Goal: Contribute content: Add original content to the website for others to see

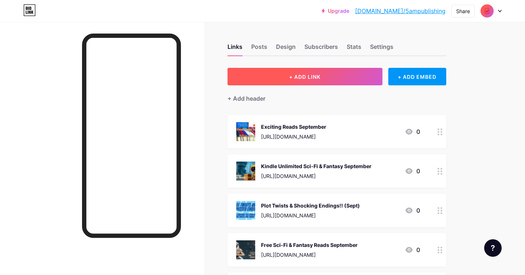
click at [302, 78] on span "+ ADD LINK" at bounding box center [304, 77] width 31 height 6
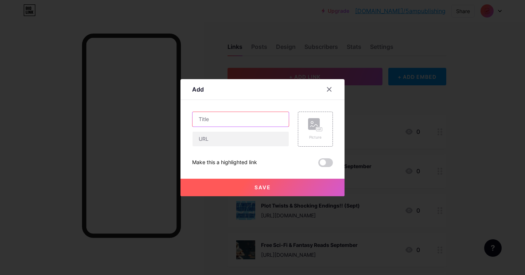
click at [233, 118] on input "text" at bounding box center [240, 119] width 96 height 15
paste input "Small-town Shadows"
click at [205, 118] on input "Small-town Shadows ([DATE] - [DATE])" at bounding box center [240, 119] width 96 height 15
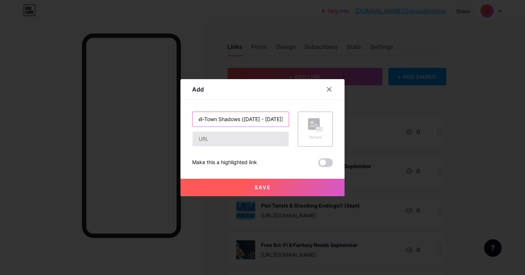
type input "Small-Town Shadows ([DATE] - [DATE])"
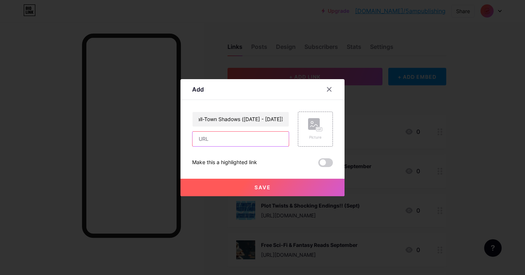
click at [226, 140] on input "text" at bounding box center [240, 139] width 96 height 15
paste input "[URL][DOMAIN_NAME]"
type input "[URL][DOMAIN_NAME]"
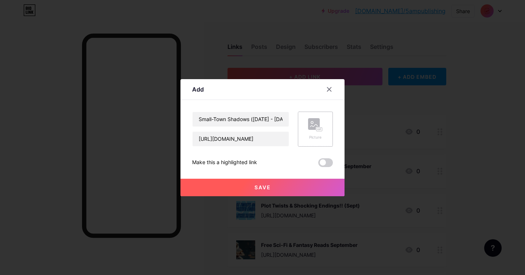
click at [306, 134] on div "Picture" at bounding box center [315, 129] width 35 height 35
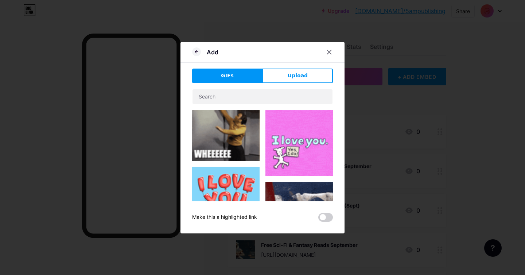
click at [285, 82] on button "Upload" at bounding box center [297, 76] width 70 height 15
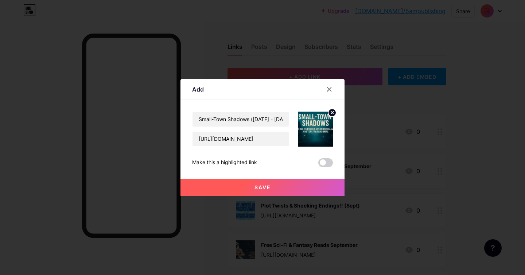
click at [272, 186] on button "Save" at bounding box center [262, 187] width 164 height 17
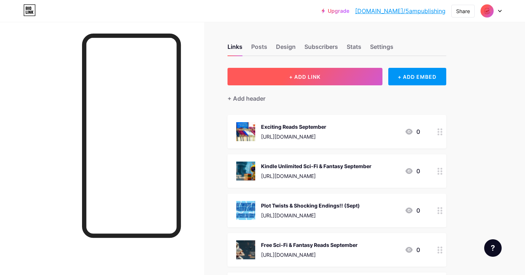
click at [295, 77] on span "+ ADD LINK" at bounding box center [304, 77] width 31 height 6
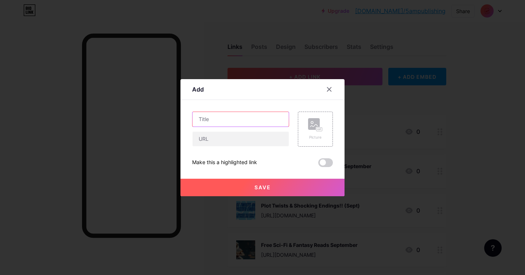
paste input "September Paranormal Mystery Thriller Suspense Sales"
click at [209, 119] on input "text" at bounding box center [240, 119] width 96 height 15
drag, startPoint x: 269, startPoint y: 117, endPoint x: 295, endPoint y: 120, distance: 26.1
click at [295, 120] on div "September Paranormal Mystery Thriller Suspense Sales Picture" at bounding box center [262, 129] width 141 height 35
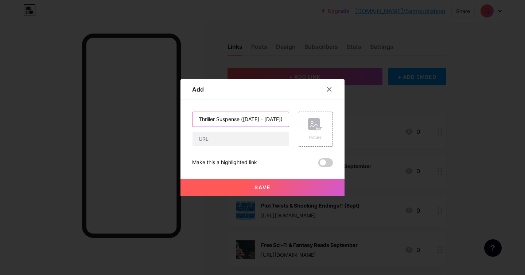
scroll to position [0, 81]
type input "September Paranormal Mystery Thriller Suspense ([DATE] - [DATE])"
drag, startPoint x: 229, startPoint y: 140, endPoint x: 238, endPoint y: 137, distance: 9.4
click at [229, 140] on input "text" at bounding box center [240, 139] width 96 height 15
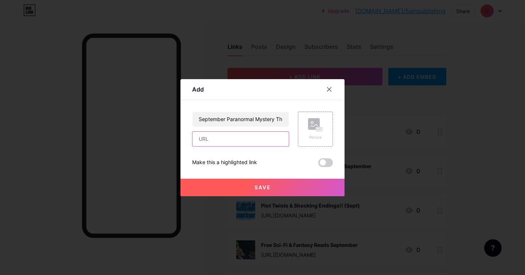
paste input "[URL][DOMAIN_NAME]"
type input "[URL][DOMAIN_NAME]"
click at [298, 129] on div "Picture" at bounding box center [315, 129] width 35 height 35
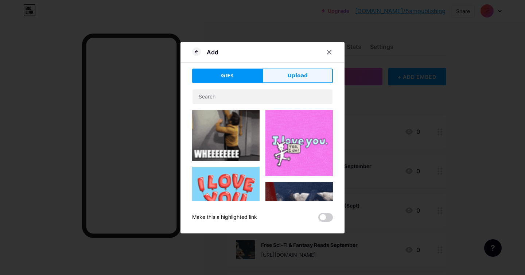
click at [302, 75] on span "Upload" at bounding box center [298, 76] width 20 height 8
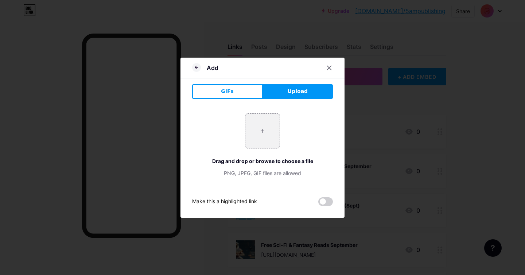
click at [287, 91] on button "Upload" at bounding box center [297, 91] width 70 height 15
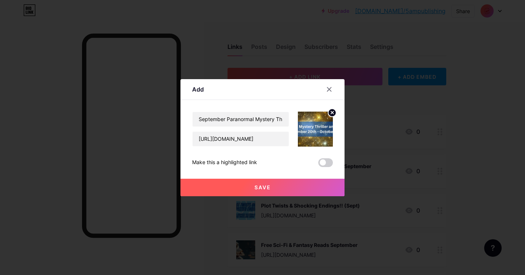
click at [278, 185] on button "Save" at bounding box center [262, 187] width 164 height 17
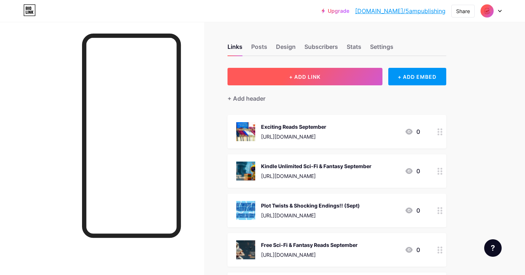
click at [292, 77] on span "+ ADD LINK" at bounding box center [304, 77] width 31 height 6
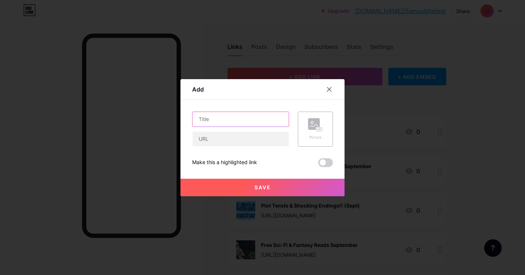
click at [225, 119] on input "text" at bounding box center [240, 119] width 96 height 15
paste input "Giveaway with the occult and supernatural"
type input "Giveaway with the occult and supernatural (Spet [DATE])"
drag, startPoint x: 246, startPoint y: 145, endPoint x: 250, endPoint y: 144, distance: 3.8
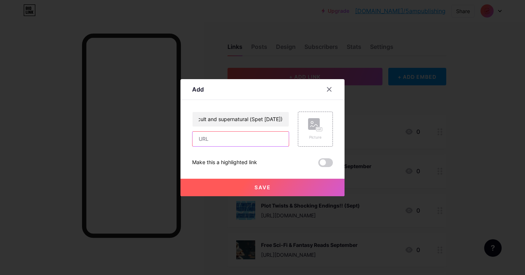
click at [246, 145] on input "text" at bounding box center [240, 139] width 96 height 15
paste input "[URL][DOMAIN_NAME]"
type input "[URL][DOMAIN_NAME]"
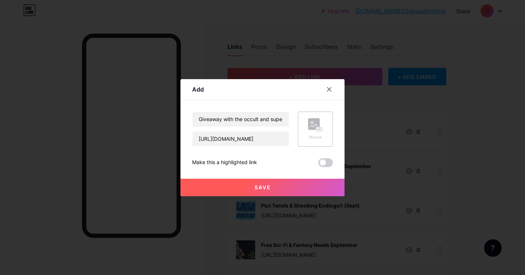
click at [312, 134] on div "Picture" at bounding box center [315, 136] width 15 height 5
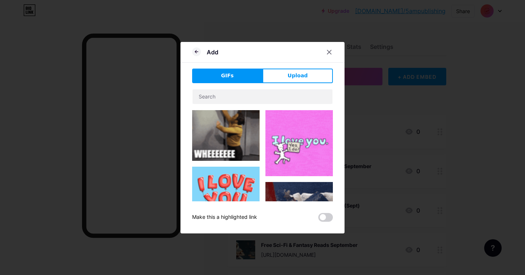
click at [313, 77] on button "Upload" at bounding box center [297, 76] width 70 height 15
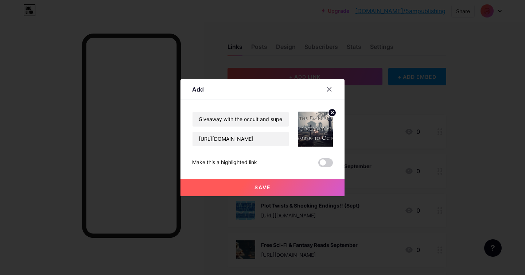
click at [287, 185] on button "Save" at bounding box center [262, 187] width 164 height 17
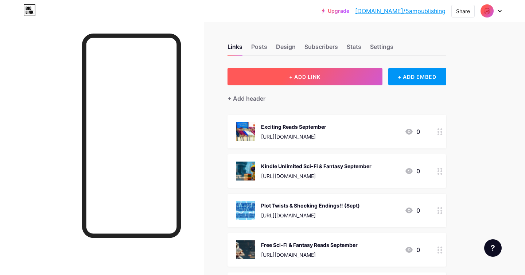
click at [281, 80] on button "+ ADD LINK" at bounding box center [304, 76] width 155 height 17
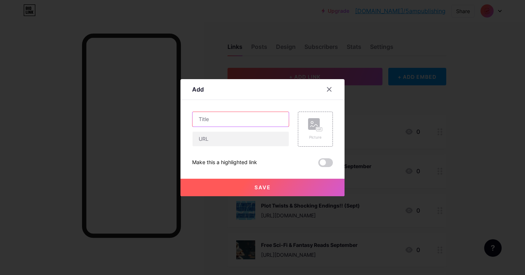
click at [234, 117] on input "text" at bounding box center [240, 119] width 96 height 15
paste input "Read Canadian Fantasy and Sci-Fi - Fall 25"
drag, startPoint x: 212, startPoint y: 118, endPoint x: 166, endPoint y: 117, distance: 45.6
click at [166, 117] on div "Add Content YouTube Play YouTube video without leaving your page. ADD Vimeo Pla…" at bounding box center [262, 137] width 525 height 275
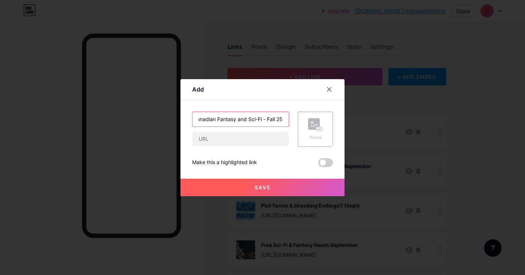
drag, startPoint x: 271, startPoint y: 118, endPoint x: 343, endPoint y: 120, distance: 72.2
click at [343, 120] on div "Add Content YouTube Play YouTube video without leaving your page. ADD Vimeo Pla…" at bounding box center [262, 137] width 164 height 117
type input "Canadian Fantasy and Sci-Fi ([DATE] - [DATE])"
click at [240, 137] on input "text" at bounding box center [240, 139] width 96 height 15
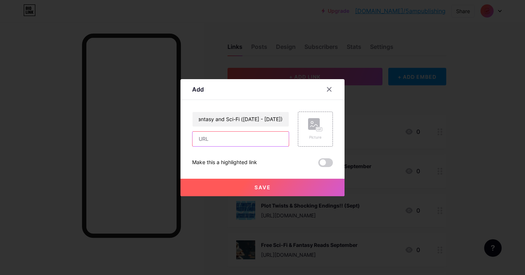
scroll to position [0, 0]
paste input "[URL][DOMAIN_NAME]"
type input "[URL][DOMAIN_NAME]"
click at [314, 128] on rect at bounding box center [314, 124] width 12 height 12
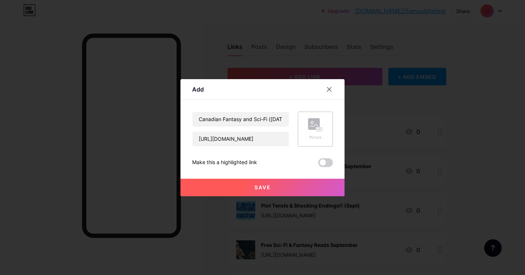
scroll to position [0, 0]
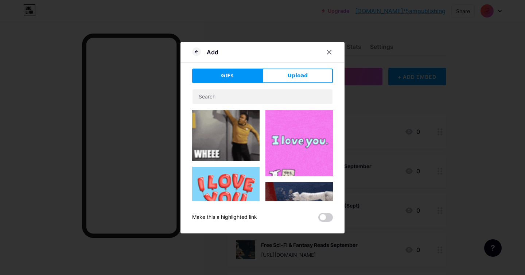
click at [303, 80] on button "Upload" at bounding box center [297, 76] width 70 height 15
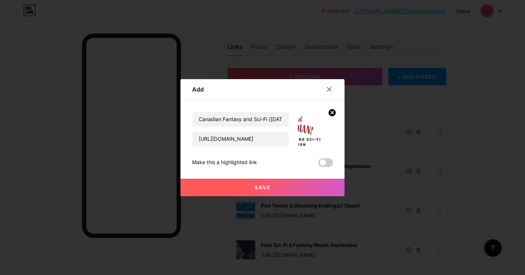
click at [279, 182] on button "Save" at bounding box center [262, 187] width 164 height 17
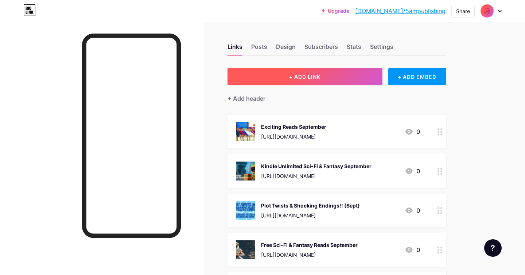
click at [288, 79] on button "+ ADD LINK" at bounding box center [304, 76] width 155 height 17
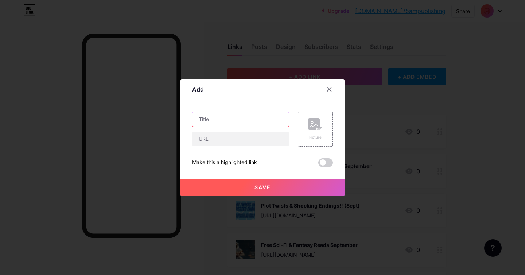
click at [227, 122] on input "text" at bounding box center [240, 119] width 96 height 15
paste input "Canadian Horror and Paranormal"
type input "Canadian Horror and Paranormal ([DATE] - [DATE])"
click at [221, 128] on div "Canadian Horror and Paranormal ([DATE] - [DATE])" at bounding box center [240, 129] width 97 height 35
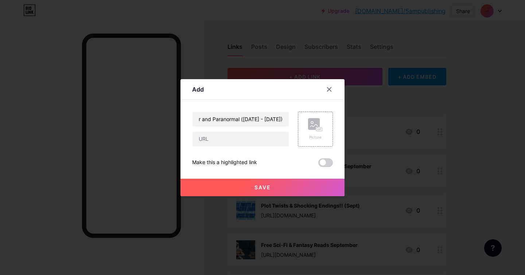
scroll to position [0, 0]
drag, startPoint x: 236, startPoint y: 134, endPoint x: 257, endPoint y: 135, distance: 20.8
click at [236, 134] on input "text" at bounding box center [240, 139] width 96 height 15
paste input "[URL][DOMAIN_NAME]"
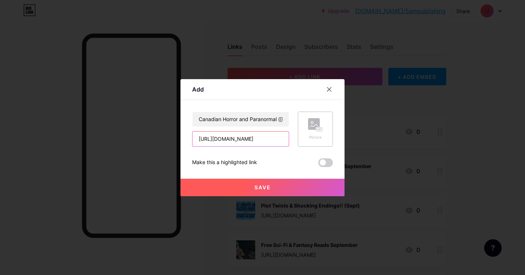
type input "[URL][DOMAIN_NAME]"
click at [316, 130] on rect at bounding box center [319, 129] width 7 height 4
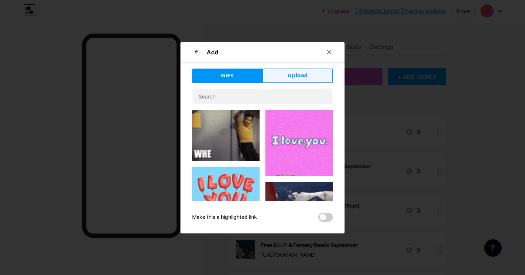
click at [286, 75] on button "Upload" at bounding box center [297, 76] width 70 height 15
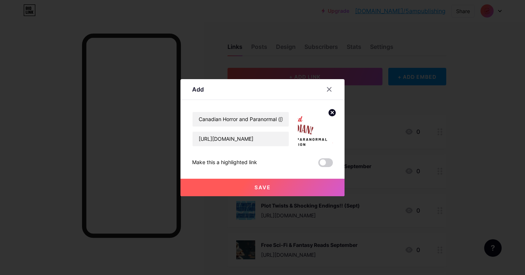
click at [290, 185] on button "Save" at bounding box center [262, 187] width 164 height 17
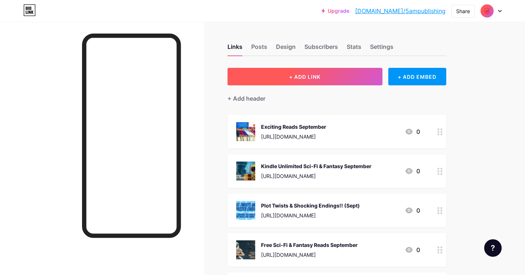
click at [334, 70] on button "+ ADD LINK" at bounding box center [304, 76] width 155 height 17
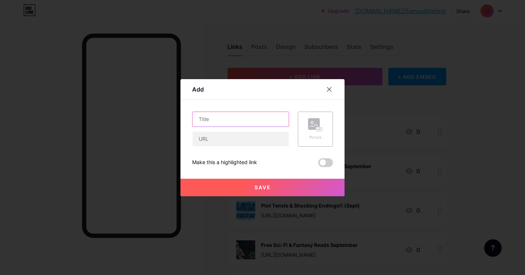
click at [240, 117] on input "text" at bounding box center [240, 119] width 96 height 15
paste input "Canadian Thrillers/Suspense/Mystery"
type input "Canadian Thrillers/Suspense/Mystery ([DATE] - [DATE])"
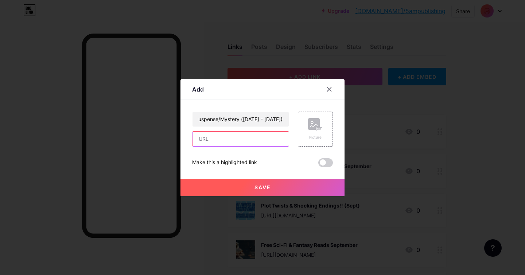
click at [253, 138] on input "text" at bounding box center [240, 139] width 96 height 15
paste input "[URL][DOMAIN_NAME]"
type input "[URL][DOMAIN_NAME]"
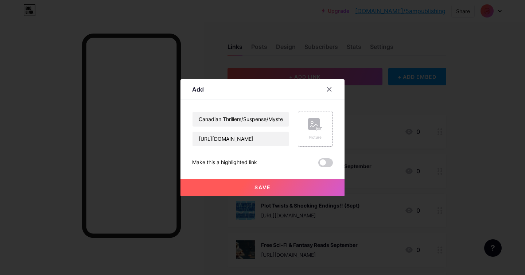
click at [320, 128] on rect at bounding box center [319, 129] width 6 height 4
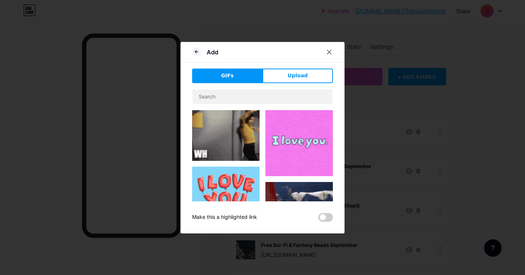
click at [285, 78] on button "Upload" at bounding box center [297, 76] width 70 height 15
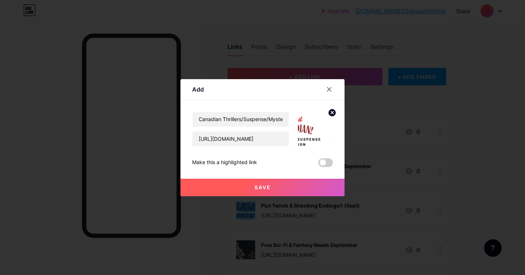
click at [263, 187] on span "Save" at bounding box center [262, 187] width 16 height 6
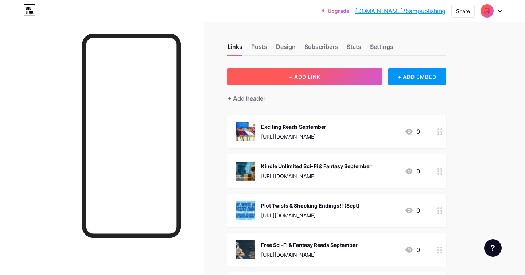
click at [291, 75] on span "+ ADD LINK" at bounding box center [304, 77] width 31 height 6
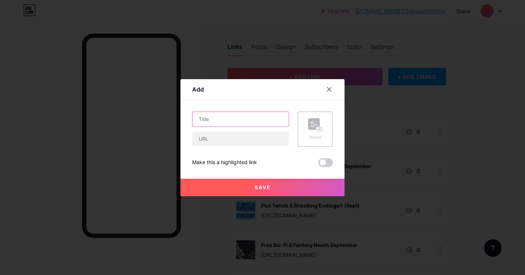
click at [245, 121] on input "text" at bounding box center [240, 119] width 96 height 15
paste input "DO YOU WANT TO BE AFRAID?"
type input "DO YOU WANT TO BE AFRAID? ([DATE] - [DATE])"
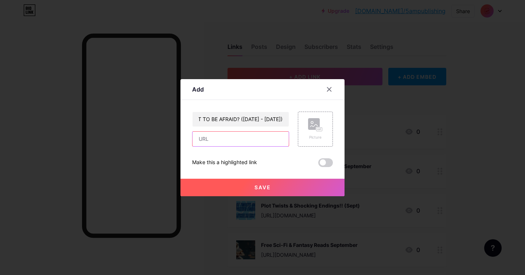
scroll to position [0, 0]
click at [242, 144] on input "text" at bounding box center [240, 139] width 96 height 15
paste input "[URL][DOMAIN_NAME]"
type input "[URL][DOMAIN_NAME]"
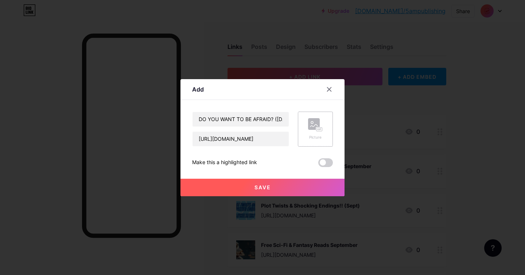
scroll to position [0, 0]
click at [306, 133] on div "Picture" at bounding box center [315, 129] width 35 height 35
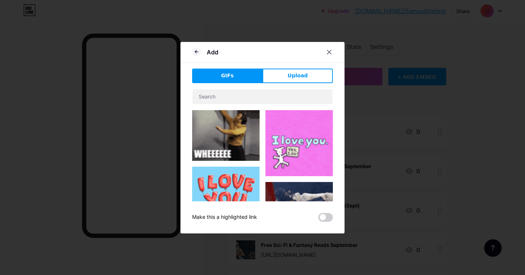
click at [303, 82] on button "Upload" at bounding box center [297, 76] width 70 height 15
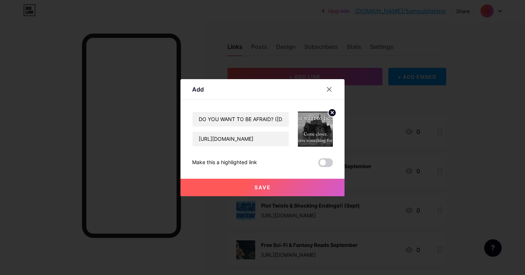
click at [262, 183] on button "Save" at bounding box center [262, 187] width 164 height 17
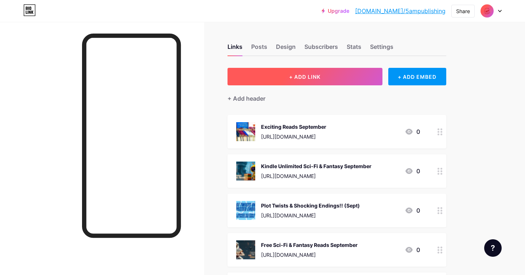
click at [277, 79] on button "+ ADD LINK" at bounding box center [304, 76] width 155 height 17
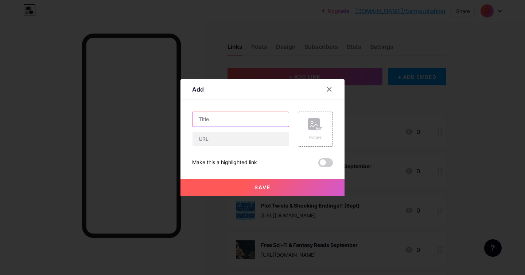
click at [239, 123] on input "text" at bounding box center [240, 119] width 96 height 15
paste input "Fiction You'll Love - Deals you don't want to MISS!"
type input "Fiction You'll Love - Deals you don't want to MISS! ([DATE] - [DATE])"
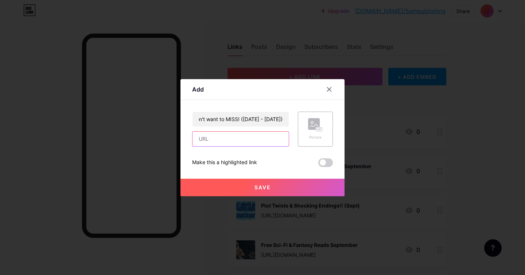
scroll to position [0, 0]
click at [252, 138] on input "text" at bounding box center [240, 139] width 96 height 15
paste input "[URL][DOMAIN_NAME]"
type input "[URL][DOMAIN_NAME]"
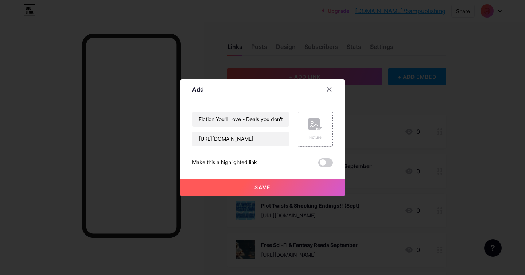
click at [320, 130] on rect at bounding box center [319, 129] width 6 height 4
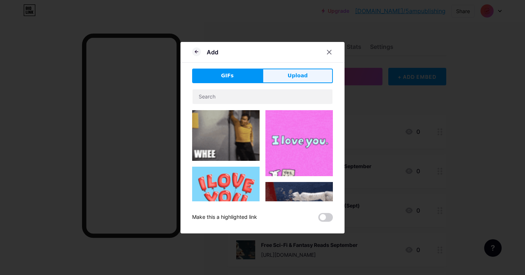
drag, startPoint x: 297, startPoint y: 76, endPoint x: 332, endPoint y: 91, distance: 38.2
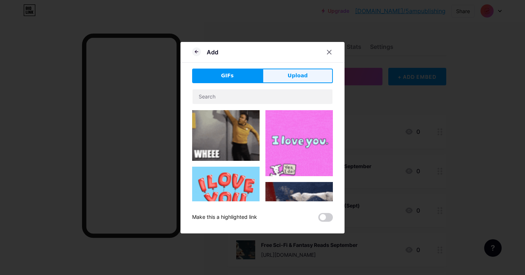
click at [297, 76] on span "Upload" at bounding box center [298, 76] width 20 height 8
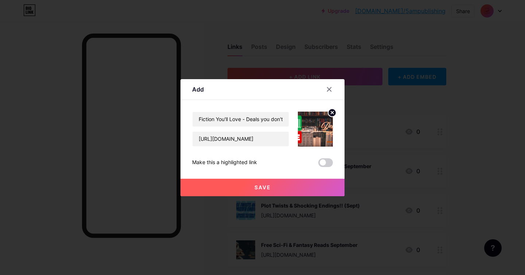
click at [271, 187] on button "Save" at bounding box center [262, 187] width 164 height 17
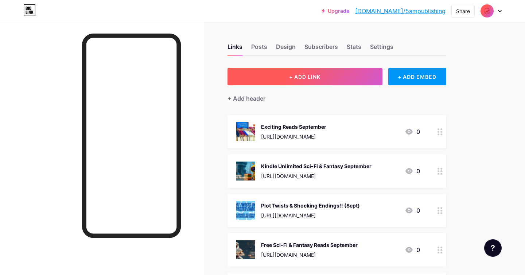
click at [302, 76] on span "+ ADD LINK" at bounding box center [304, 77] width 31 height 6
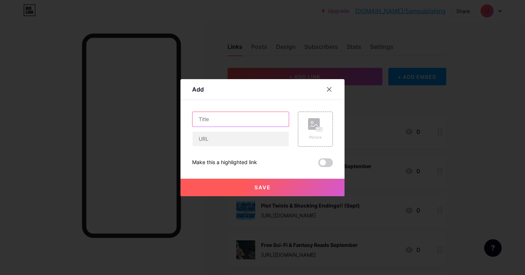
click at [228, 120] on input "text" at bounding box center [240, 119] width 96 height 15
paste input "Kindle Unlimited Super - Endless Stories to Relax with!"
type input "Kindle Unlimited Super - Endless Stories to Relax with! ([DATE] - [DATE])"
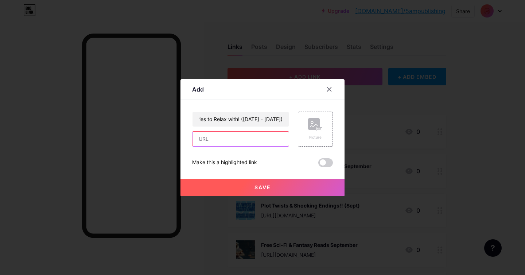
scroll to position [0, 0]
click at [230, 145] on input "text" at bounding box center [240, 139] width 96 height 15
paste input "[URL][DOMAIN_NAME]"
type input "[URL][DOMAIN_NAME]"
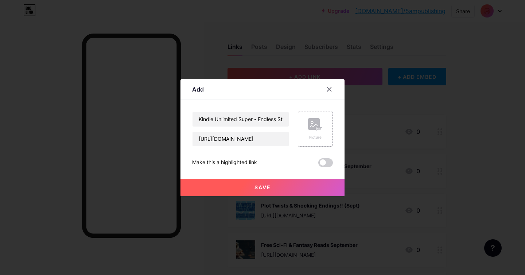
click at [313, 130] on icon at bounding box center [315, 124] width 15 height 13
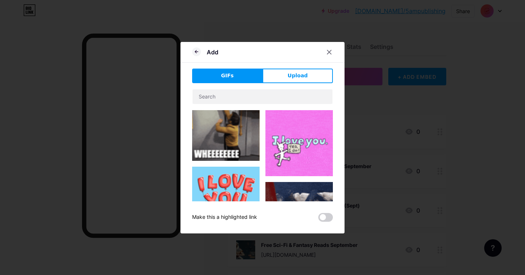
click at [297, 72] on span "Upload" at bounding box center [298, 76] width 20 height 8
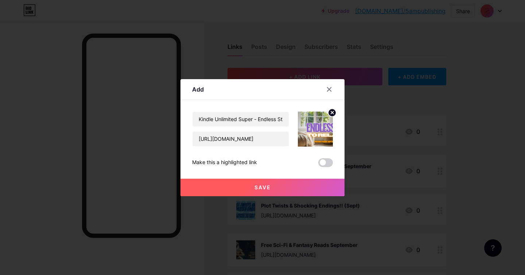
click at [265, 182] on button "Save" at bounding box center [262, 187] width 164 height 17
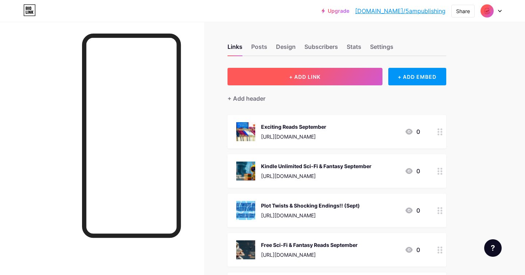
click at [307, 78] on span "+ ADD LINK" at bounding box center [304, 77] width 31 height 6
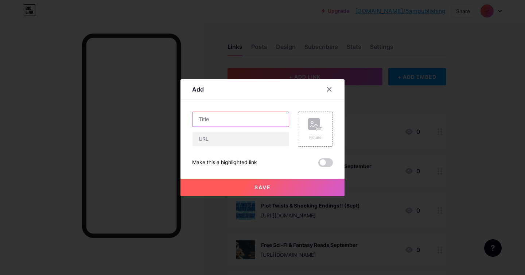
click at [210, 118] on input "text" at bounding box center [240, 119] width 96 height 15
paste input "FREE Fiction Giveaway!"
click at [240, 117] on input "FREE Fiction Giveaway! 9Sept [DATE])" at bounding box center [240, 119] width 96 height 15
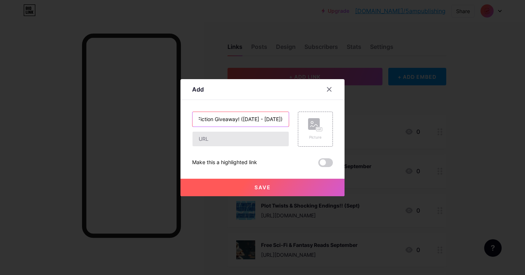
type input "FREE Fiction Giveaway! ([DATE] - [DATE])"
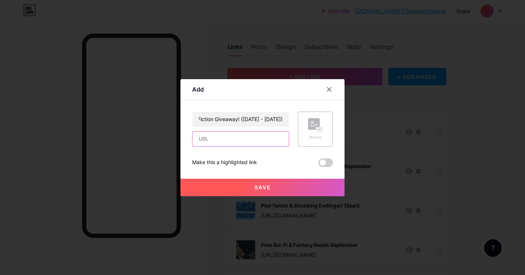
click at [219, 144] on input "text" at bounding box center [240, 139] width 96 height 15
paste input "[URL][DOMAIN_NAME]"
type input "[URL][DOMAIN_NAME]"
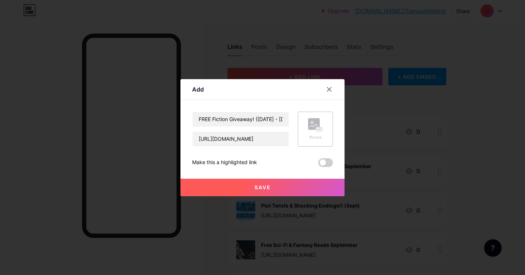
click at [303, 129] on div "Picture" at bounding box center [315, 129] width 35 height 35
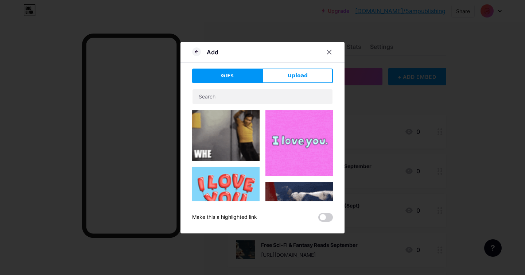
click at [298, 76] on span "Upload" at bounding box center [298, 76] width 20 height 8
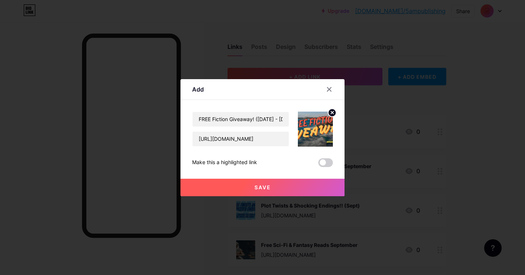
click at [272, 187] on button "Save" at bounding box center [262, 187] width 164 height 17
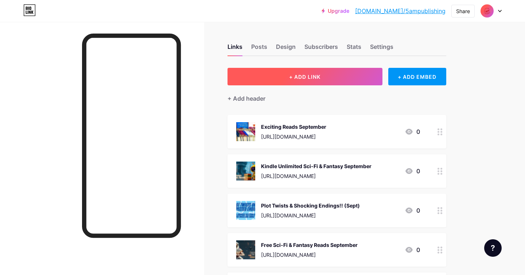
click at [293, 83] on button "+ ADD LINK" at bounding box center [304, 76] width 155 height 17
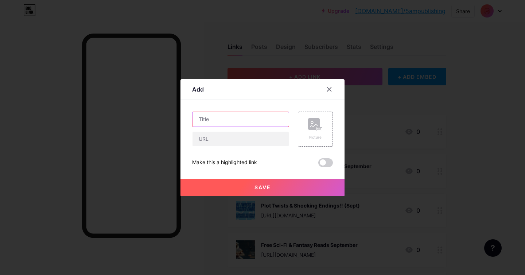
click at [246, 118] on input "text" at bounding box center [240, 119] width 96 height 15
paste input "Fantasy and Sci-Fi Sales - October"
drag, startPoint x: 245, startPoint y: 118, endPoint x: 312, endPoint y: 122, distance: 66.8
click at [312, 122] on div "Fantasy and Sci-Fi Sales - October Picture" at bounding box center [262, 129] width 141 height 35
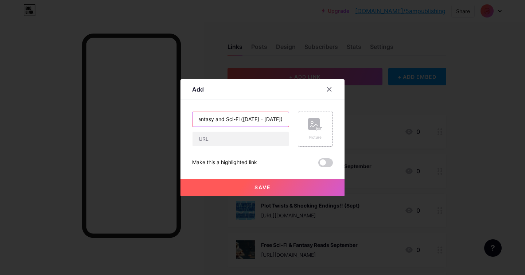
scroll to position [0, 6]
type input "Fantasy and Sci-Fi ([DATE] - [DATE])"
click at [216, 145] on input "text" at bounding box center [240, 139] width 96 height 15
paste input "[URL][DOMAIN_NAME]"
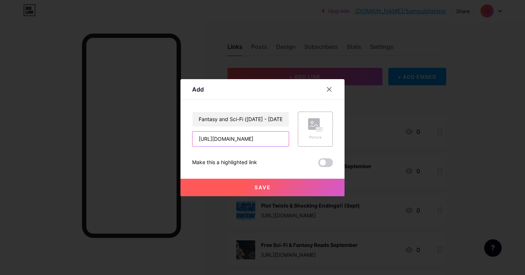
scroll to position [0, 74]
type input "[URL][DOMAIN_NAME]"
drag, startPoint x: 290, startPoint y: 131, endPoint x: 307, endPoint y: 130, distance: 16.8
click at [290, 131] on div "Picture" at bounding box center [311, 129] width 44 height 35
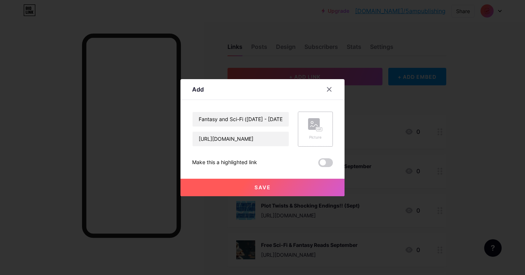
click at [307, 130] on div "Picture" at bounding box center [315, 129] width 35 height 35
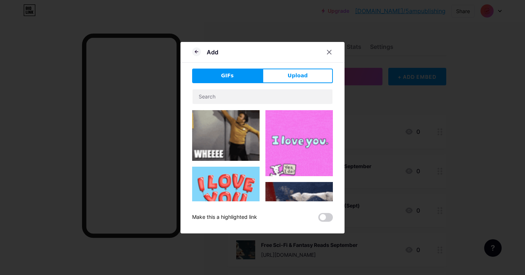
click at [298, 74] on span "Upload" at bounding box center [298, 76] width 20 height 8
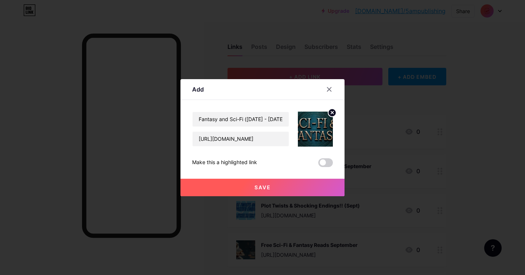
click at [288, 186] on button "Save" at bounding box center [262, 187] width 164 height 17
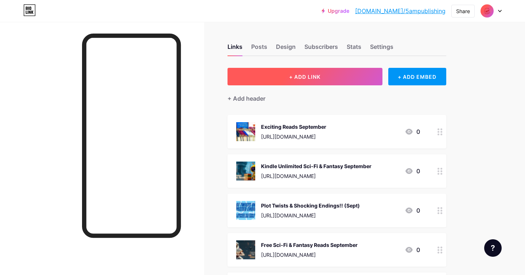
click at [275, 78] on button "+ ADD LINK" at bounding box center [304, 76] width 155 height 17
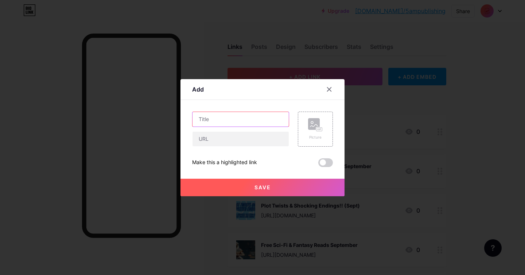
click at [254, 122] on input "text" at bounding box center [240, 119] width 96 height 15
paste input "Indie Horror"
click at [262, 118] on input "Indie Horror ([DATE] - [DATE])" at bounding box center [240, 119] width 96 height 15
type input "Indie Horror ([DATE] - [DATE])"
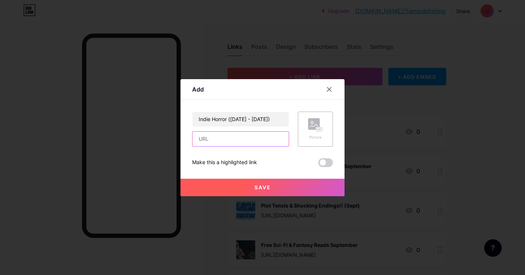
click at [241, 145] on input "text" at bounding box center [240, 139] width 96 height 15
paste input "[URL][DOMAIN_NAME]"
type input "[URL][DOMAIN_NAME]"
click at [322, 129] on rect at bounding box center [319, 129] width 7 height 4
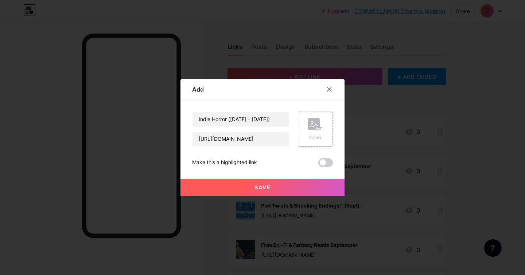
scroll to position [0, 0]
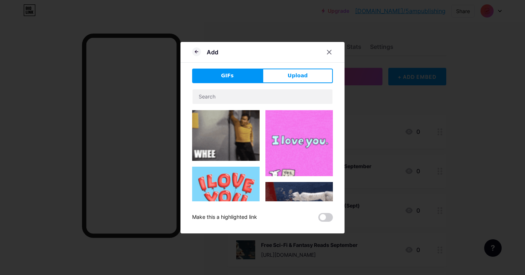
drag, startPoint x: 290, startPoint y: 78, endPoint x: 394, endPoint y: 89, distance: 104.1
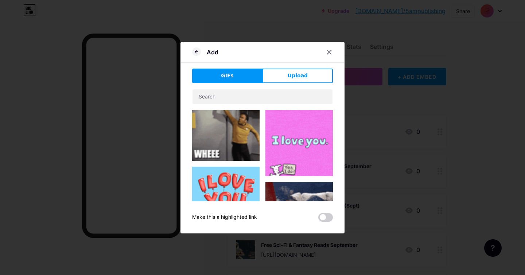
click at [290, 78] on span "Upload" at bounding box center [298, 76] width 20 height 8
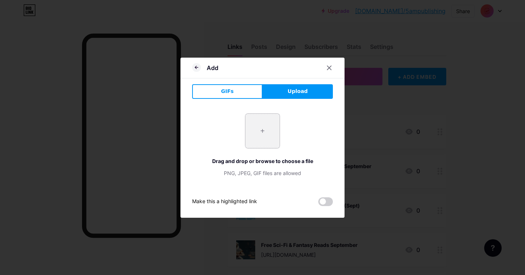
click at [264, 130] on input "file" at bounding box center [262, 131] width 34 height 34
click at [226, 90] on span "GIFs" at bounding box center [227, 91] width 13 height 8
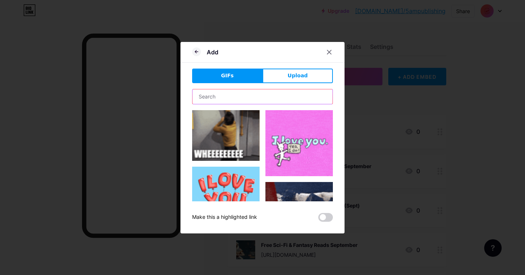
click at [280, 98] on input "text" at bounding box center [262, 96] width 140 height 15
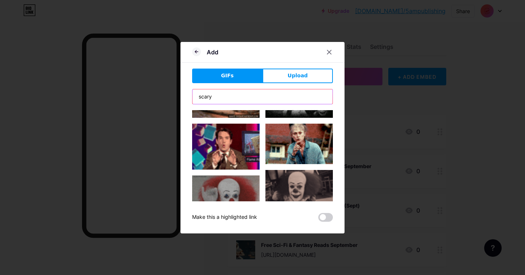
scroll to position [43, 0]
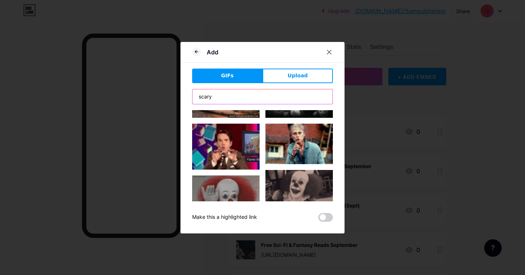
type input "scary"
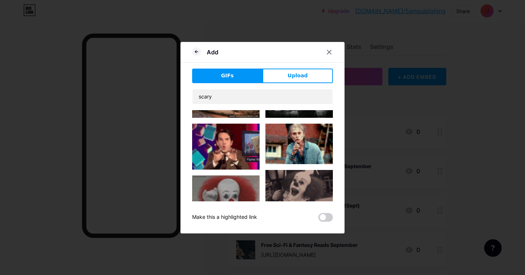
click at [298, 138] on img at bounding box center [298, 144] width 67 height 40
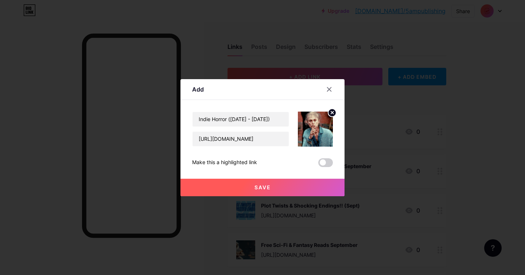
click at [275, 184] on button "Save" at bounding box center [262, 187] width 164 height 17
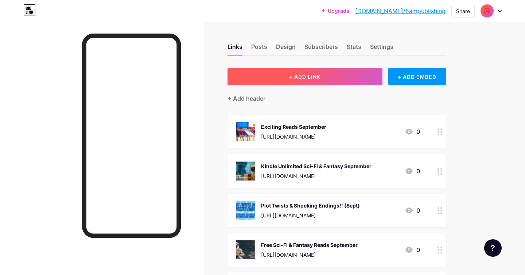
click at [302, 73] on button "+ ADD LINK" at bounding box center [304, 76] width 155 height 17
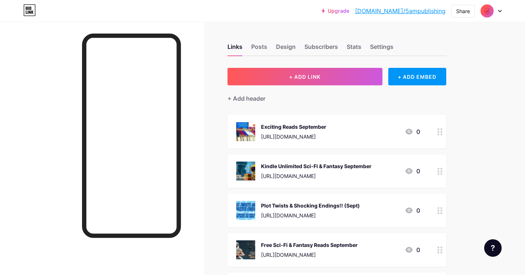
click at [235, 112] on div at bounding box center [240, 119] width 97 height 15
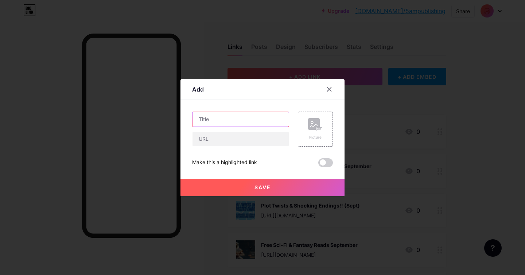
click at [235, 116] on input "text" at bounding box center [240, 119] width 96 height 15
paste input "Scary Stories"
type input "Scary Stories"
drag, startPoint x: 214, startPoint y: 142, endPoint x: 218, endPoint y: 140, distance: 4.1
click at [214, 142] on input "text" at bounding box center [240, 139] width 96 height 15
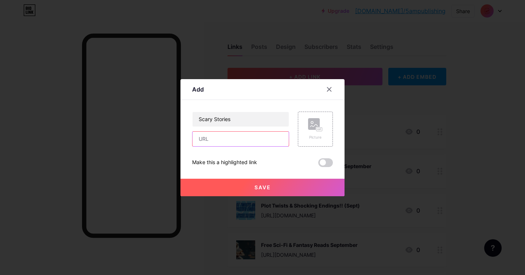
paste input "[URL][DOMAIN_NAME]"
type input "[URL][DOMAIN_NAME]"
click at [258, 122] on input "Scary Stories" at bounding box center [240, 119] width 96 height 15
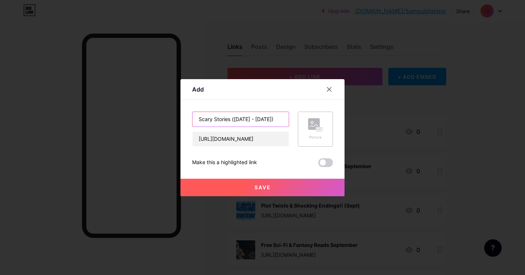
type input "Scary Stories ([DATE] - [DATE])"
click at [332, 129] on div "Picture" at bounding box center [315, 129] width 35 height 35
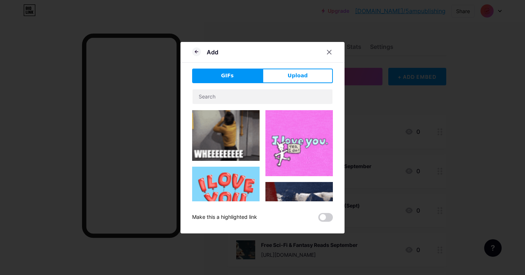
click at [302, 75] on span "Upload" at bounding box center [298, 76] width 20 height 8
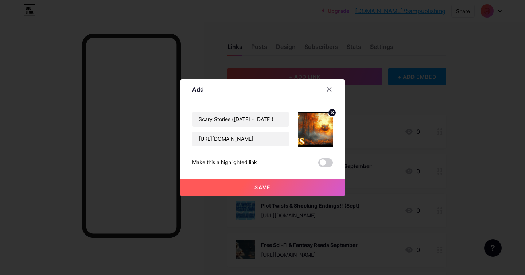
click at [255, 188] on span "Save" at bounding box center [262, 187] width 16 height 6
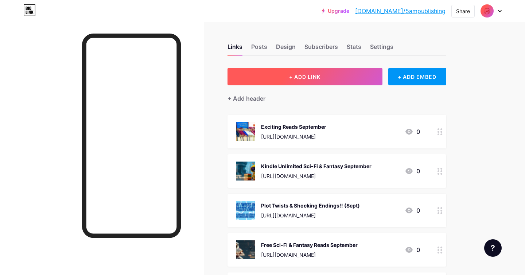
click at [320, 79] on span "+ ADD LINK" at bounding box center [304, 77] width 31 height 6
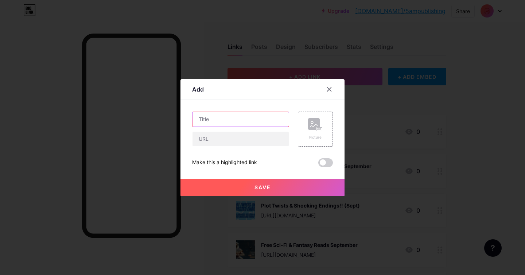
click at [229, 120] on input "text" at bounding box center [240, 119] width 96 height 15
paste input "October Fantasy & Sci-Fi Freebies"
type input "October Fantasy & Sci-Fi Freebies (Oct)"
click at [226, 141] on input "text" at bounding box center [240, 139] width 96 height 15
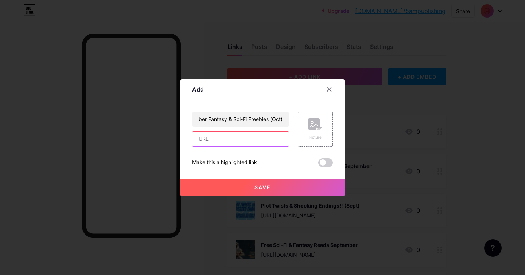
scroll to position [0, 0]
paste input "[URL][DOMAIN_NAME]"
type input "[URL][DOMAIN_NAME]"
click at [314, 126] on rect at bounding box center [314, 124] width 12 height 12
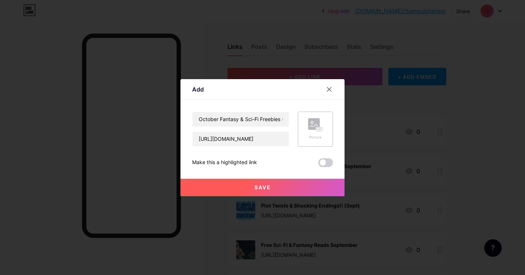
scroll to position [0, 0]
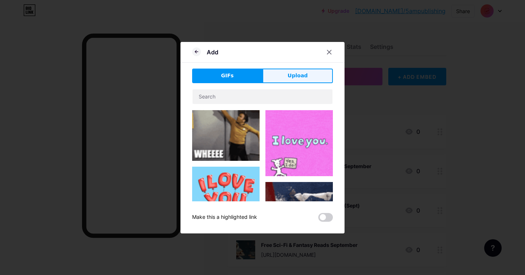
click at [284, 77] on button "Upload" at bounding box center [297, 76] width 70 height 15
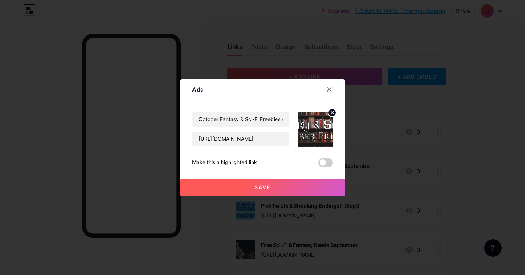
click at [237, 188] on button "Save" at bounding box center [262, 187] width 164 height 17
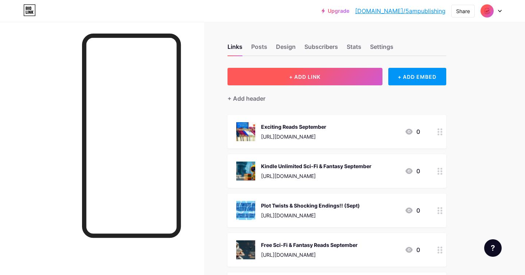
click at [299, 81] on button "+ ADD LINK" at bounding box center [304, 76] width 155 height 17
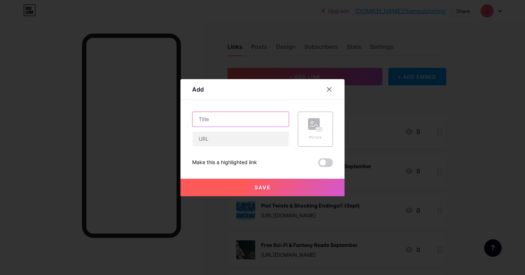
click at [236, 116] on input "text" at bounding box center [240, 119] width 96 height 15
paste input "October: Free Fantasy & SciFi"
type input "October: Free Fantasy & SciFi (Oct)"
click at [262, 140] on input "text" at bounding box center [240, 139] width 96 height 15
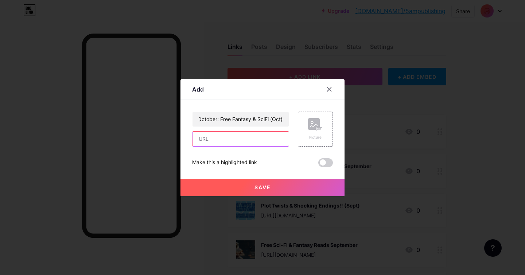
scroll to position [0, 0]
paste input "[URL][DOMAIN_NAME]"
type input "[URL][DOMAIN_NAME]"
click at [309, 129] on icon at bounding box center [315, 124] width 15 height 13
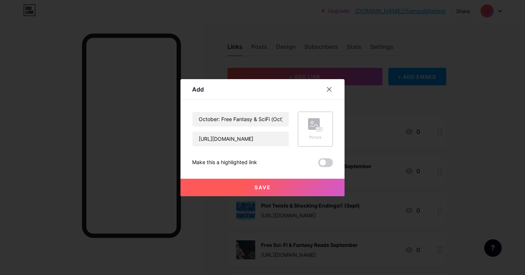
scroll to position [0, 0]
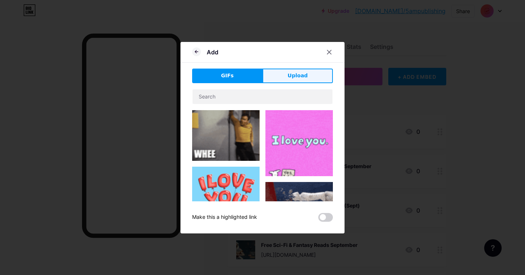
drag, startPoint x: 301, startPoint y: 76, endPoint x: 400, endPoint y: 102, distance: 102.6
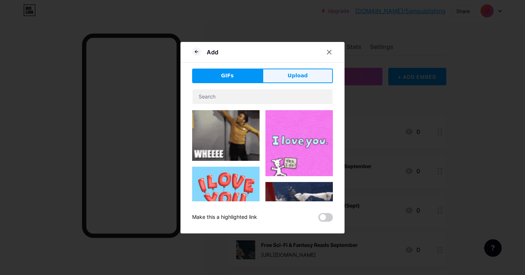
click at [301, 76] on span "Upload" at bounding box center [298, 76] width 20 height 8
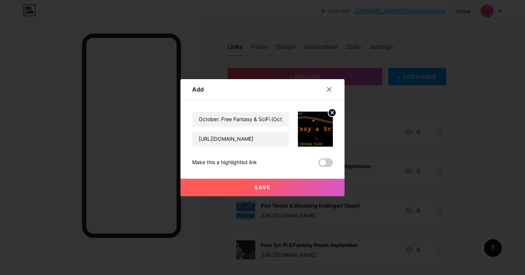
click at [294, 184] on button "Save" at bounding box center [262, 187] width 164 height 17
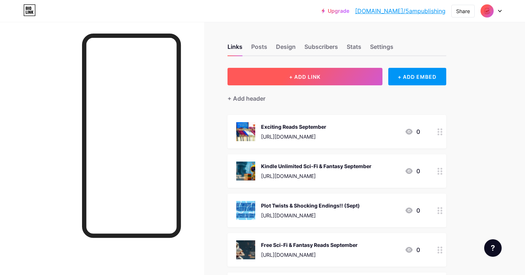
click at [296, 77] on span "+ ADD LINK" at bounding box center [304, 77] width 31 height 6
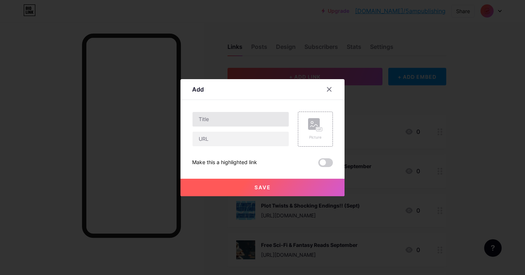
click at [229, 126] on div at bounding box center [240, 119] width 97 height 15
click at [232, 122] on input "text" at bounding box center [240, 119] width 96 height 15
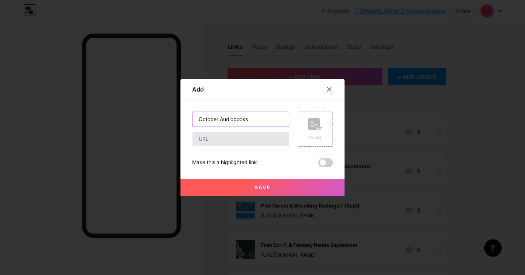
type input "October Audiobooks"
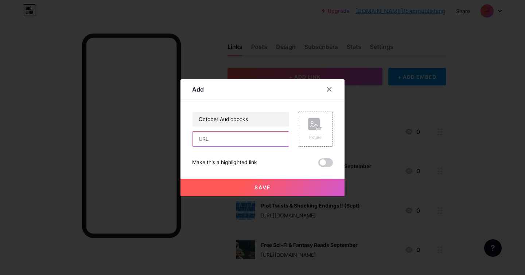
drag, startPoint x: 272, startPoint y: 139, endPoint x: 295, endPoint y: 137, distance: 23.4
click at [271, 139] on input "text" at bounding box center [240, 139] width 96 height 15
paste input "[URL][DOMAIN_NAME]"
type input "[URL][DOMAIN_NAME]"
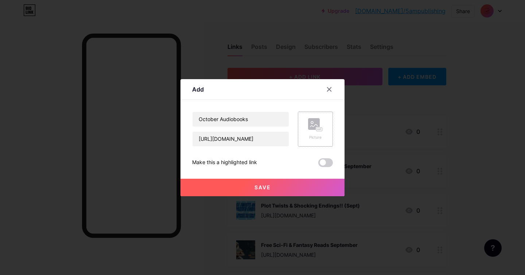
click at [323, 129] on div "Picture" at bounding box center [315, 129] width 35 height 35
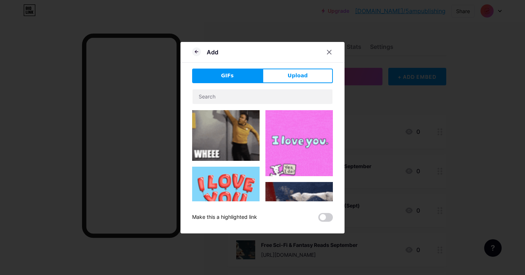
click at [296, 79] on span "Upload" at bounding box center [298, 76] width 20 height 8
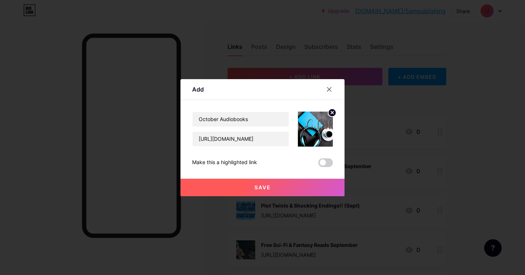
drag, startPoint x: 295, startPoint y: 185, endPoint x: 289, endPoint y: 185, distance: 6.2
click at [295, 185] on button "Save" at bounding box center [262, 187] width 164 height 17
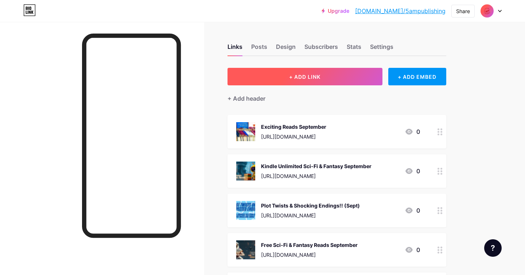
click at [316, 78] on span "+ ADD LINK" at bounding box center [304, 77] width 31 height 6
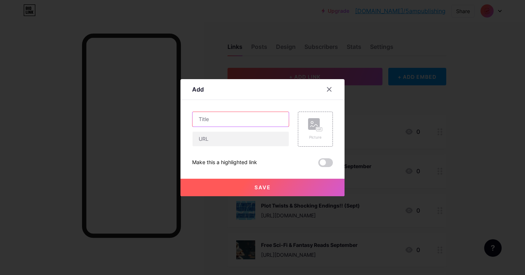
click at [246, 117] on input "text" at bounding box center [240, 119] width 96 height 15
paste input "Spooktober Sales"
type input "Spooktober"
click at [209, 132] on input "text" at bounding box center [240, 139] width 96 height 15
paste input "[URL][DOMAIN_NAME]"
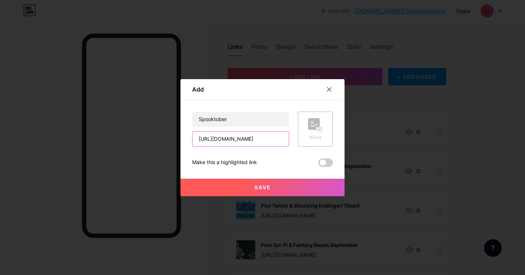
scroll to position [0, 75]
type input "[URL][DOMAIN_NAME]"
click at [318, 128] on rect at bounding box center [319, 129] width 6 height 4
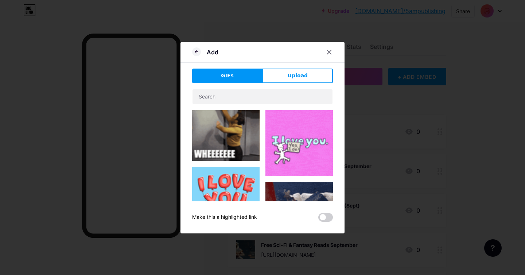
click at [300, 74] on span "Upload" at bounding box center [298, 76] width 20 height 8
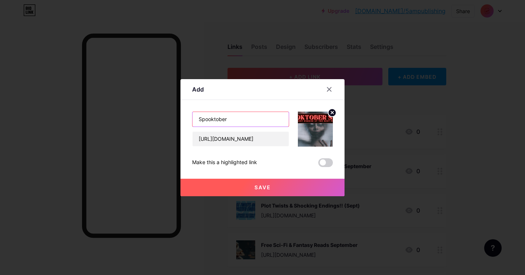
click at [261, 122] on input "Spooktober" at bounding box center [240, 119] width 96 height 15
type input "Spooktober (Oct)"
click at [253, 183] on button "Save" at bounding box center [262, 187] width 164 height 17
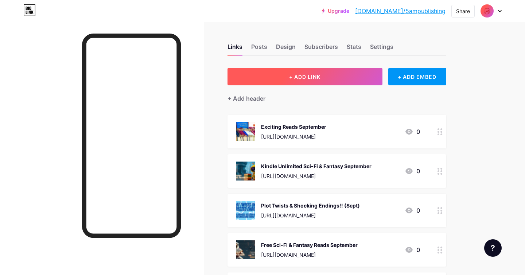
click at [283, 80] on button "+ ADD LINK" at bounding box center [304, 76] width 155 height 17
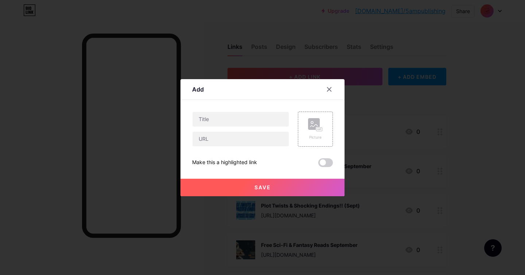
click at [231, 127] on div at bounding box center [240, 129] width 97 height 35
click at [231, 120] on input "text" at bounding box center [240, 119] width 96 height 15
paste input "KU Promotion - Infinite Worlds, let your imagination SOAR!"
type input "KU Promotion - Infinite Worlds, let your imagination SOAR!"
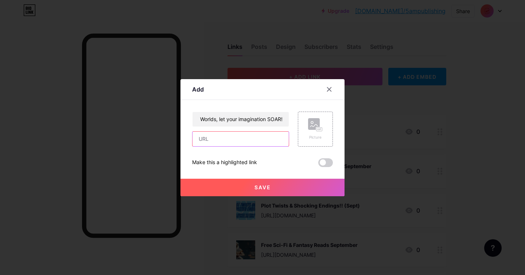
click at [270, 137] on input "text" at bounding box center [240, 139] width 96 height 15
click at [224, 139] on input "text" at bounding box center [240, 139] width 96 height 15
paste input "[URL][DOMAIN_NAME]"
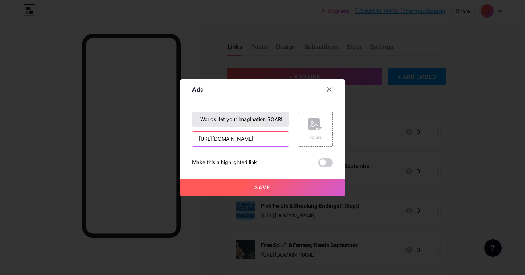
type input "[URL][DOMAIN_NAME]"
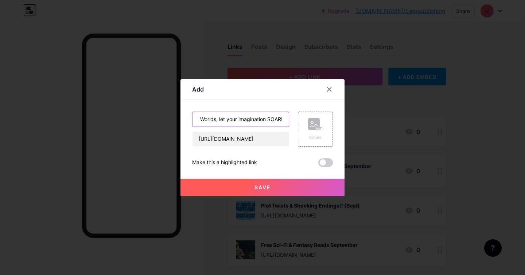
drag, startPoint x: 282, startPoint y: 120, endPoint x: 288, endPoint y: 120, distance: 5.5
click at [282, 120] on input "KU Promotion - Infinite Worlds, let your imagination SOAR!" at bounding box center [240, 119] width 96 height 15
type input "KU Promotion - Infinite Worlds, let your imagination SOAR! ([DATE] - [DATE])"
click at [311, 125] on rect at bounding box center [314, 124] width 12 height 12
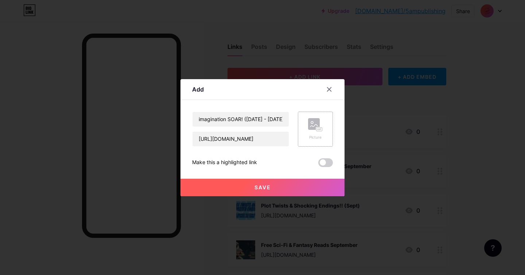
scroll to position [0, 0]
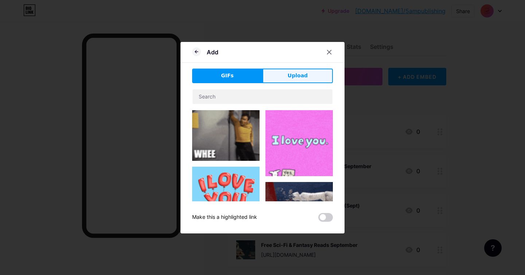
click at [287, 70] on button "Upload" at bounding box center [297, 76] width 70 height 15
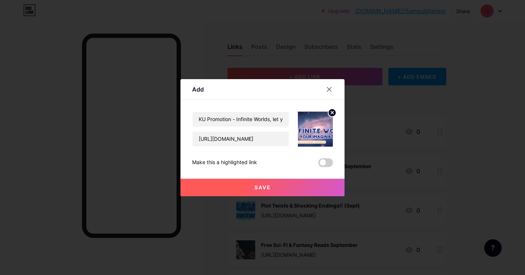
click at [279, 186] on button "Save" at bounding box center [262, 187] width 164 height 17
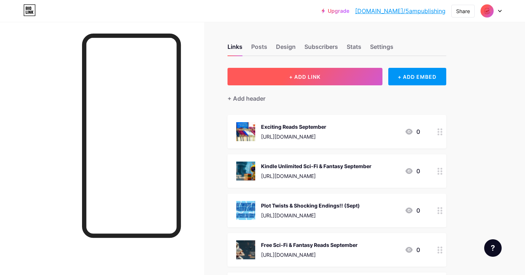
click at [335, 77] on button "+ ADD LINK" at bounding box center [304, 76] width 155 height 17
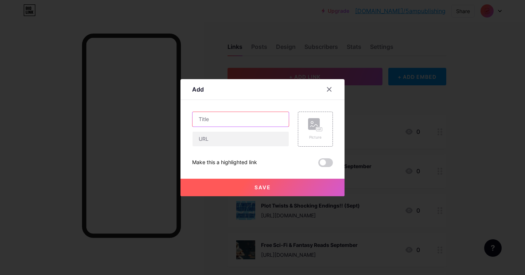
click at [219, 118] on input "text" at bounding box center [240, 119] width 96 height 15
paste input "FREE FICTION FEAST - A world of stories without the price tag!"
type input "FREE FICTION FEAST - A world of stories without the price tag! ([DATE] - [DATE])"
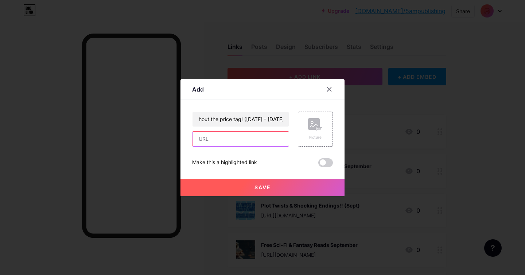
click at [229, 136] on input "text" at bounding box center [240, 139] width 96 height 15
paste input "[URL][DOMAIN_NAME]"
type input "[URL][DOMAIN_NAME]"
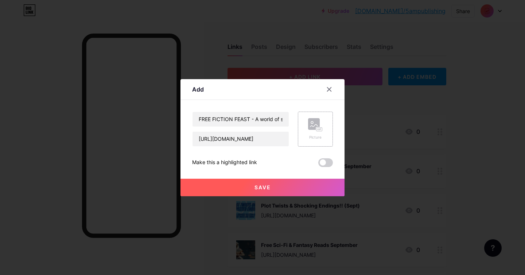
click at [314, 124] on rect at bounding box center [314, 124] width 12 height 12
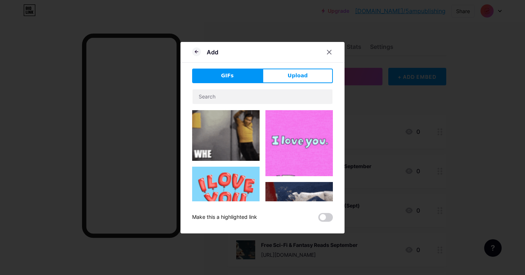
click at [298, 78] on span "Upload" at bounding box center [298, 76] width 20 height 8
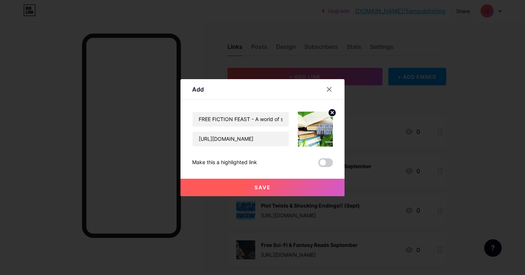
click at [271, 189] on button "Save" at bounding box center [262, 187] width 164 height 17
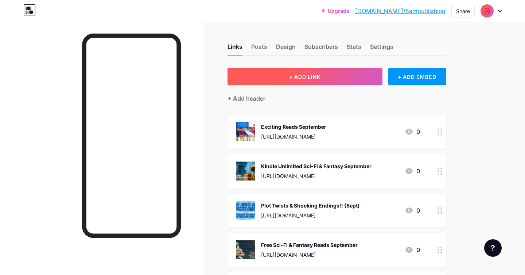
click at [288, 80] on button "+ ADD LINK" at bounding box center [304, 76] width 155 height 17
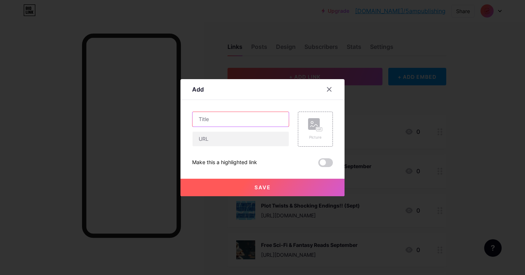
click at [254, 118] on input "text" at bounding box center [240, 119] width 96 height 15
paste input "FICTION SALE - Great Reads, Great Deals!"
type input "FICTION SALE - Great Reads, Great Deals! ([DATE] - [DATE])"
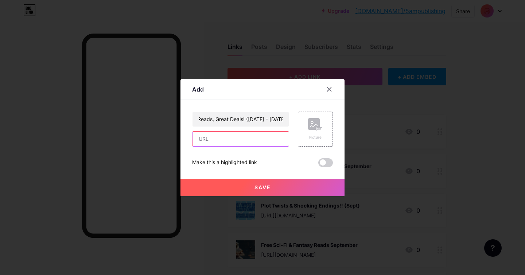
scroll to position [0, 0]
click at [221, 137] on input "text" at bounding box center [240, 139] width 96 height 15
paste input "[URL][DOMAIN_NAME]"
type input "[URL][DOMAIN_NAME]"
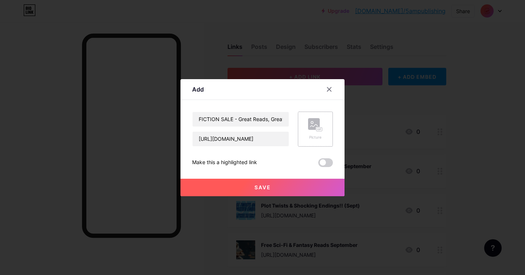
click at [319, 128] on rect at bounding box center [319, 129] width 6 height 4
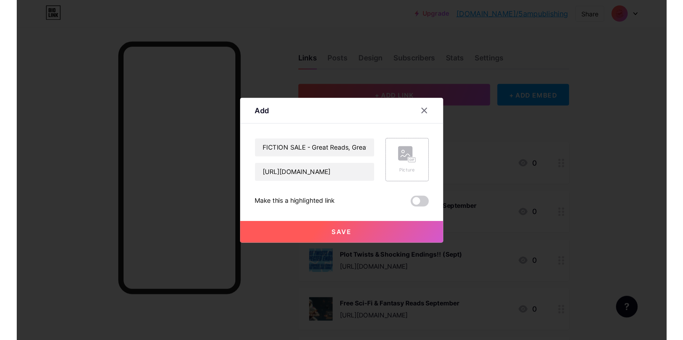
scroll to position [0, 0]
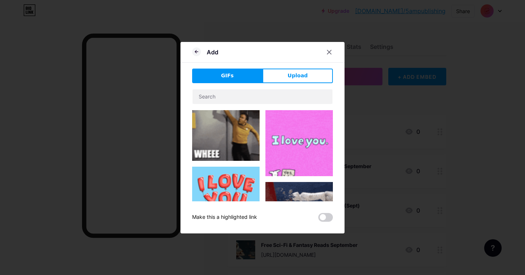
click at [296, 80] on button "Upload" at bounding box center [297, 76] width 70 height 15
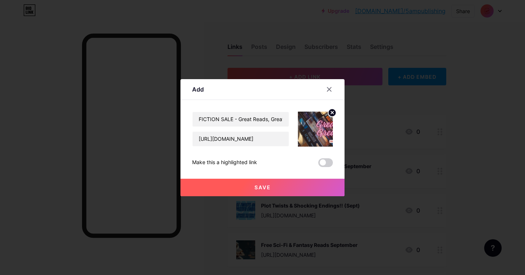
click at [296, 187] on button "Save" at bounding box center [262, 187] width 164 height 17
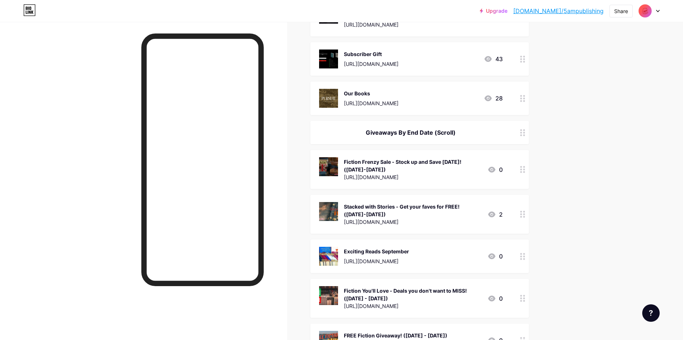
scroll to position [1010, 0]
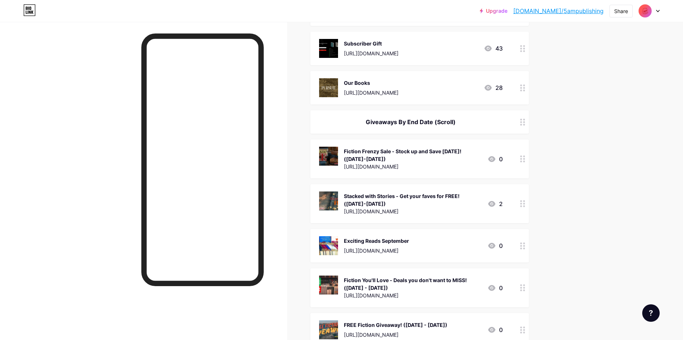
click at [400, 124] on div "Giveaways By End Date (Scroll)" at bounding box center [411, 122] width 184 height 9
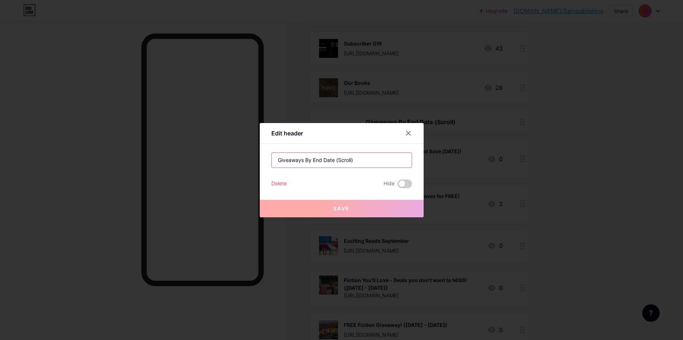
drag, startPoint x: 304, startPoint y: 160, endPoint x: 246, endPoint y: 154, distance: 59.0
click at [246, 154] on div "Edit header Giveaways By End Date (Scroll) Delete Hide Save" at bounding box center [341, 170] width 683 height 340
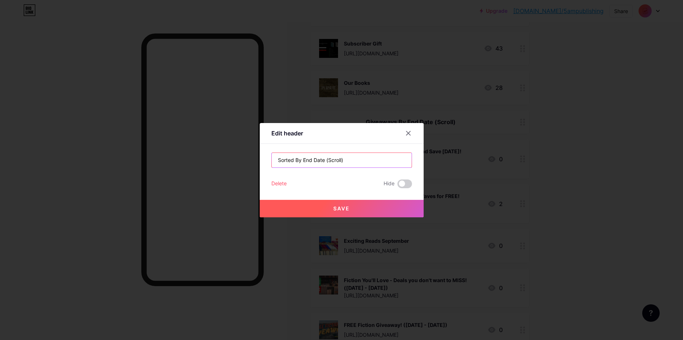
type input "Sorted By End Date (Scroll)"
click at [353, 209] on button "Save" at bounding box center [342, 208] width 164 height 17
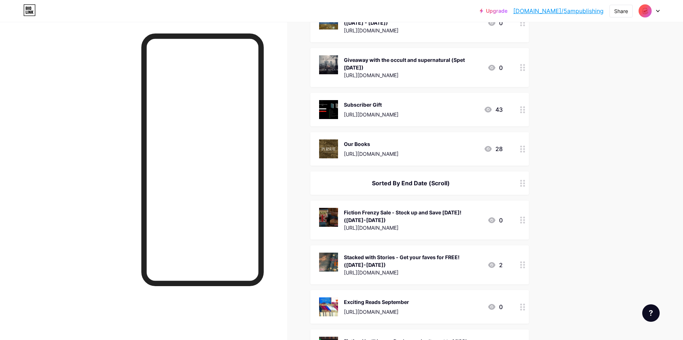
scroll to position [942, 0]
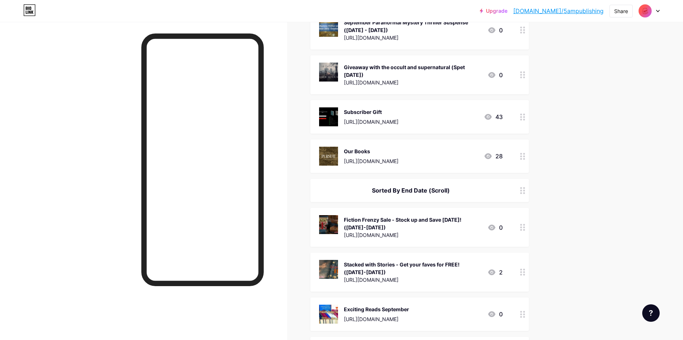
click at [466, 186] on div "Sorted By End Date (Scroll)" at bounding box center [411, 190] width 184 height 9
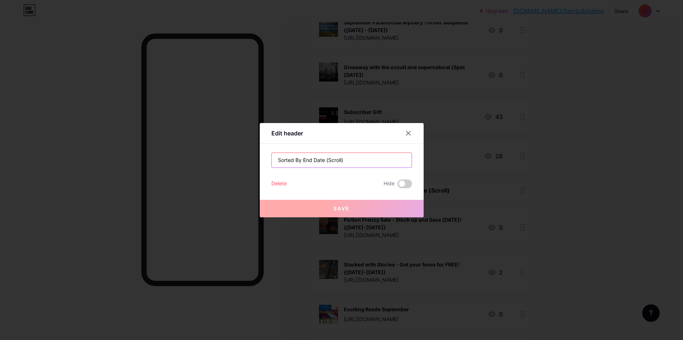
drag, startPoint x: 342, startPoint y: 160, endPoint x: 349, endPoint y: 159, distance: 6.9
click at [342, 160] on input "Sorted By End Date (Scroll)" at bounding box center [342, 160] width 140 height 15
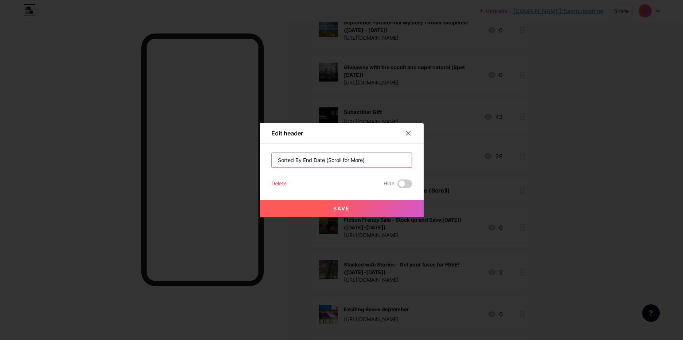
type input "Sorted By End Date (Scroll for More)"
click at [349, 206] on span "Save" at bounding box center [341, 209] width 16 height 6
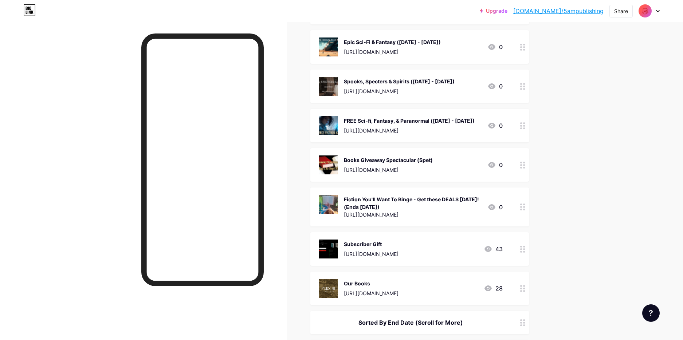
scroll to position [437, 0]
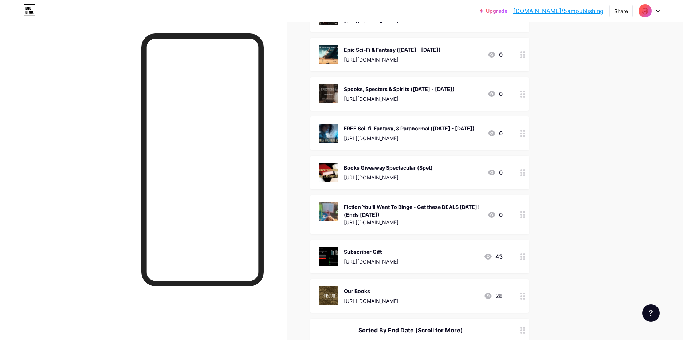
click at [427, 165] on div "Books Giveaway Spectacular (Spet)" at bounding box center [388, 168] width 89 height 8
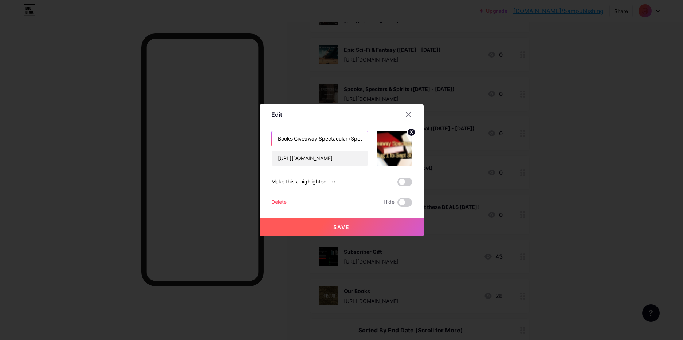
click at [356, 138] on input "Books Giveaway Spectacular (Spet)" at bounding box center [320, 139] width 96 height 15
type input "Books Giveaway Spectacular (Sept)"
click at [362, 228] on button "Save" at bounding box center [342, 227] width 164 height 17
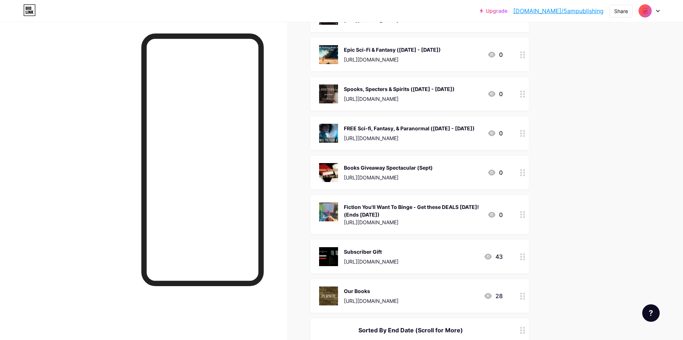
drag, startPoint x: 418, startPoint y: 164, endPoint x: 572, endPoint y: 172, distance: 154.7
drag, startPoint x: 577, startPoint y: 168, endPoint x: 568, endPoint y: 168, distance: 9.1
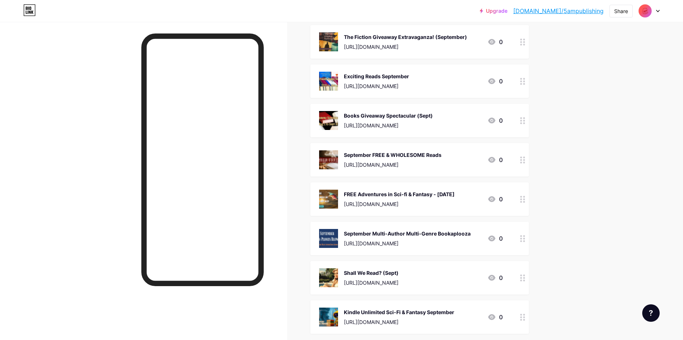
scroll to position [0, 0]
